Goal: Information Seeking & Learning: Learn about a topic

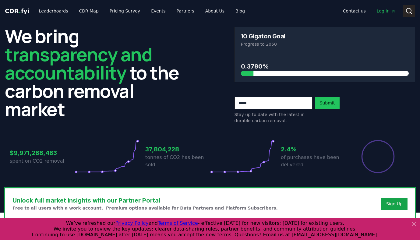
click at [409, 10] on icon at bounding box center [409, 10] width 7 height 7
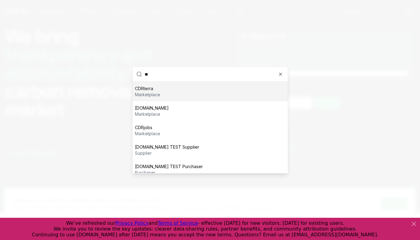
type input "*"
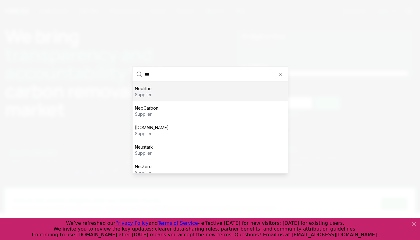
type input "****"
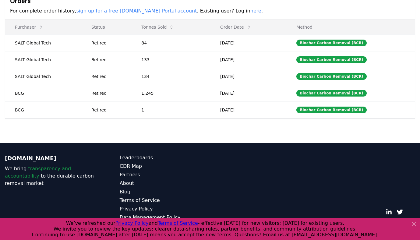
scroll to position [191, 0]
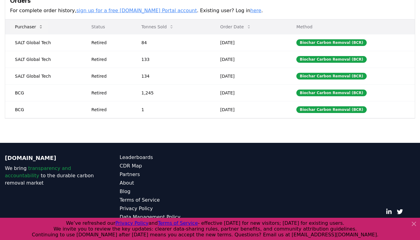
drag, startPoint x: 265, startPoint y: 118, endPoint x: 13, endPoint y: 32, distance: 265.7
click at [14, 31] on div "Orders For complete order history, sign up for a free [DOMAIN_NAME] Portal acco…" at bounding box center [210, 55] width 410 height 128
click at [14, 44] on td "SALT Global Tech" at bounding box center [43, 42] width 76 height 17
drag, startPoint x: 14, startPoint y: 44, endPoint x: 267, endPoint y: 110, distance: 261.1
click at [267, 110] on tbody "SALT Global Tech Retired 84 [DATE] Biochar Carbon Removal (BCR) SALT Global Tec…" at bounding box center [210, 76] width 410 height 84
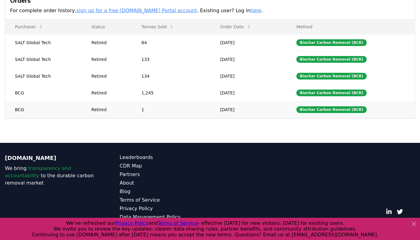
click at [267, 110] on td "[DATE]" at bounding box center [249, 109] width 76 height 17
click at [57, 88] on td "BCG" at bounding box center [43, 92] width 76 height 17
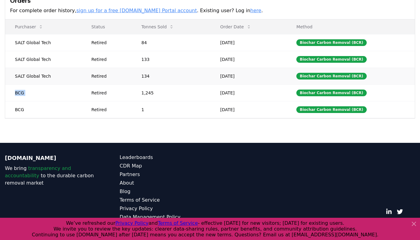
click at [80, 68] on td "SALT Global Tech" at bounding box center [43, 76] width 76 height 17
